Goal: Task Accomplishment & Management: Complete application form

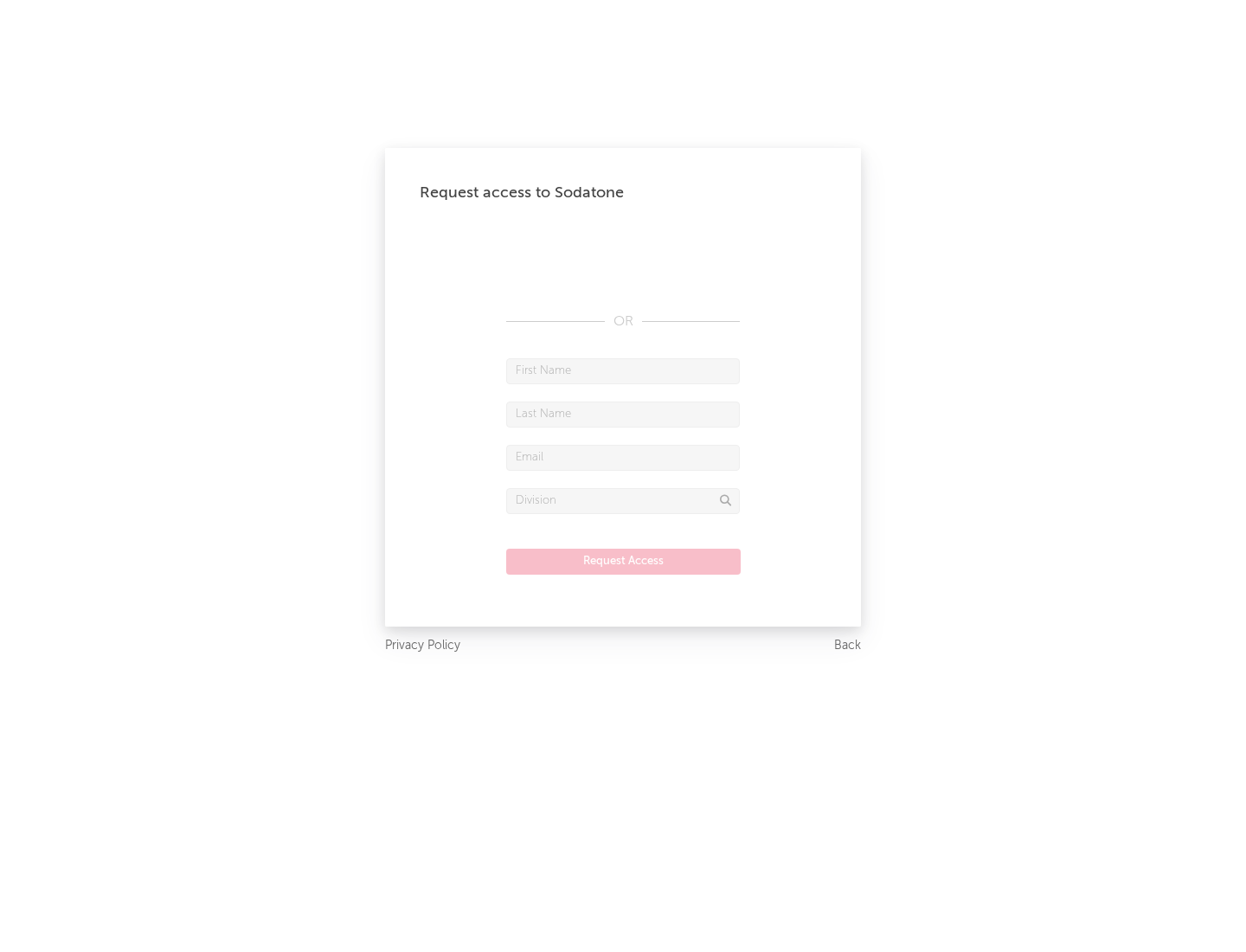
click at [623, 370] on input "text" at bounding box center [623, 371] width 234 height 26
type input "[PERSON_NAME]"
click at [623, 414] on input "text" at bounding box center [623, 414] width 234 height 26
type input "[PERSON_NAME]"
click at [623, 457] on input "text" at bounding box center [623, 457] width 234 height 26
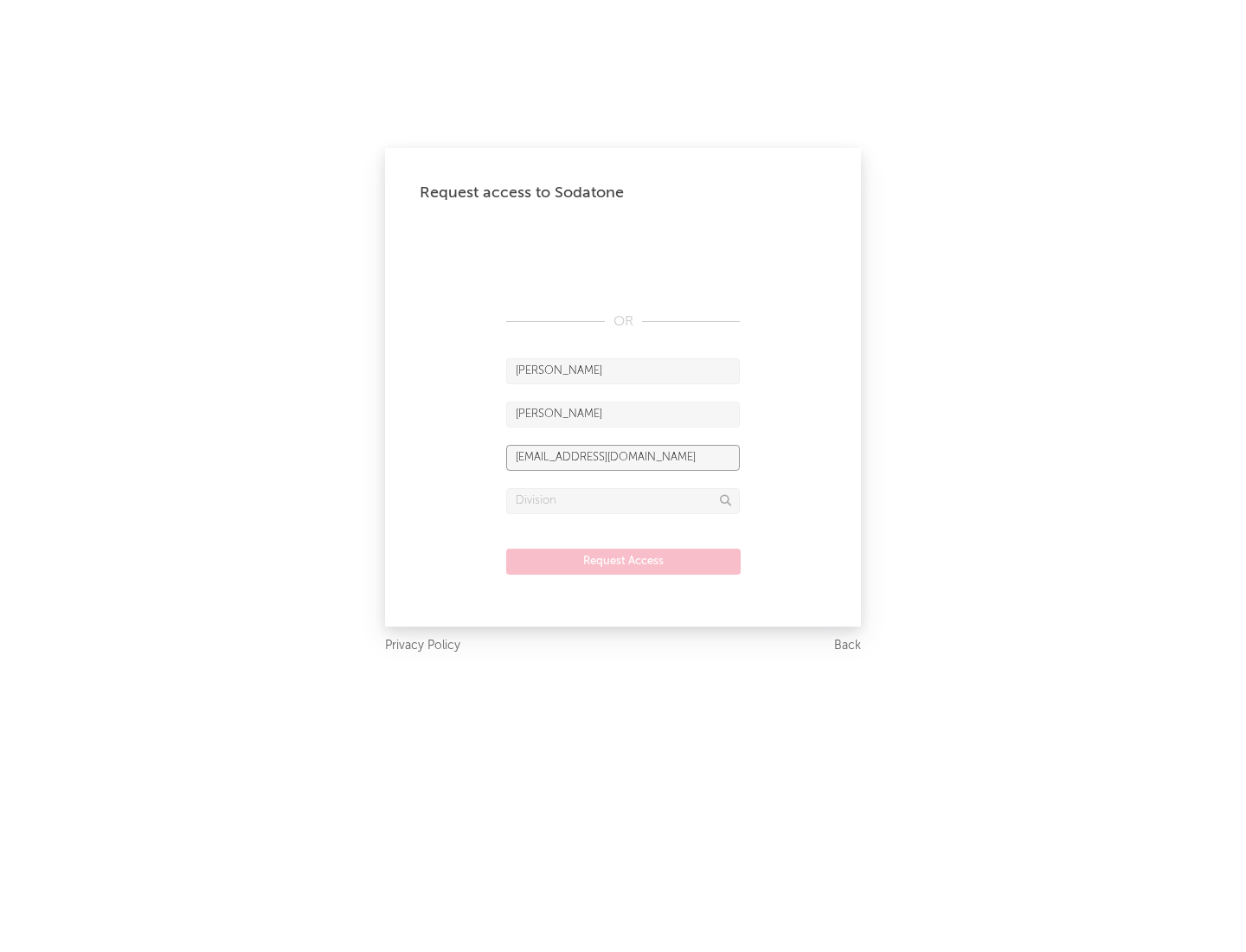
type input "[EMAIL_ADDRESS][DOMAIN_NAME]"
click at [623, 501] on input "text" at bounding box center [623, 501] width 234 height 26
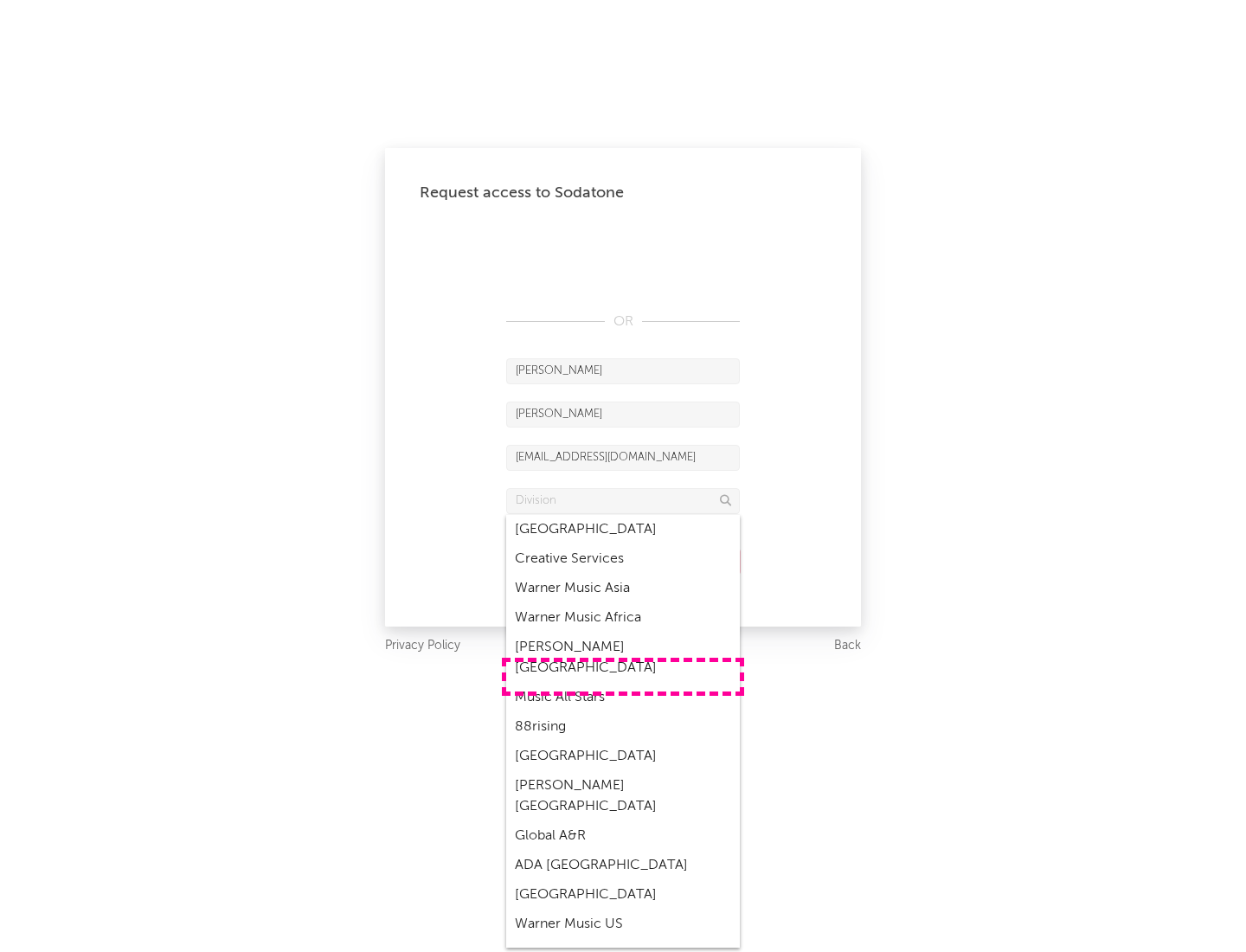
click at [623, 682] on div "Music All Stars" at bounding box center [623, 696] width 234 height 29
type input "Music All Stars"
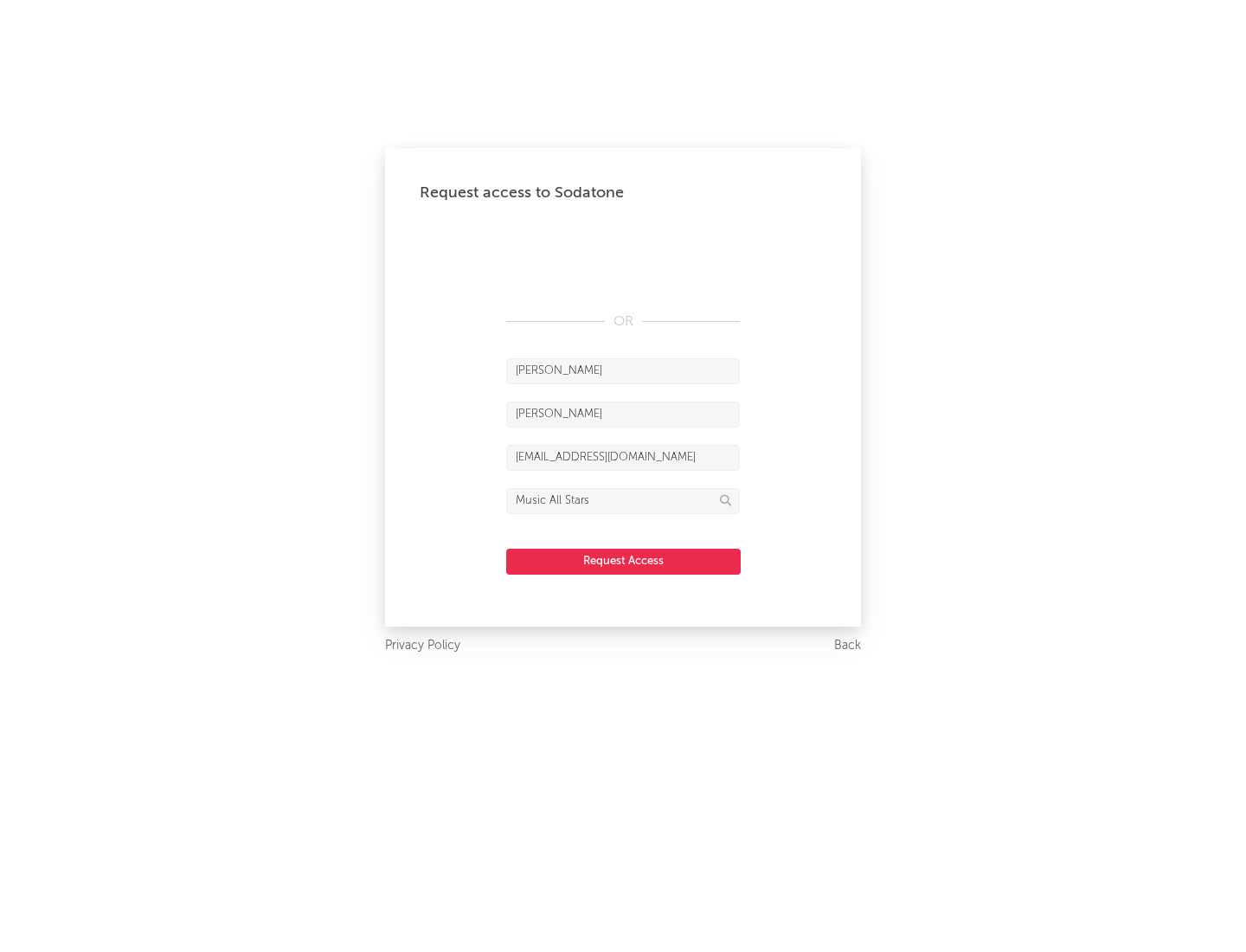
click at [623, 561] on button "Request Access" at bounding box center [623, 561] width 235 height 26
